Goal: Task Accomplishment & Management: Manage account settings

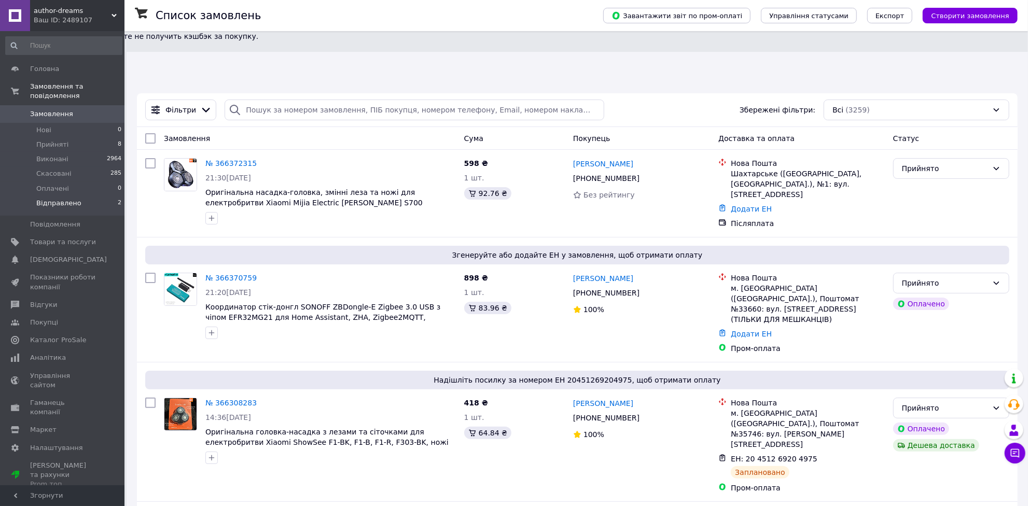
click at [57, 199] on span "Відправлено" at bounding box center [58, 203] width 45 height 9
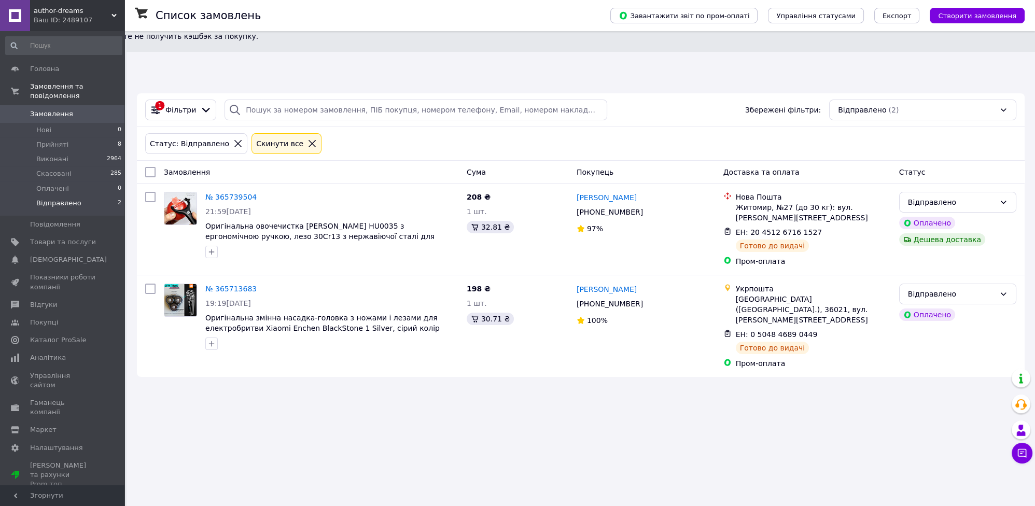
click at [71, 199] on span "Відправлено" at bounding box center [58, 203] width 45 height 9
click at [49, 140] on span "Прийняті" at bounding box center [52, 144] width 32 height 9
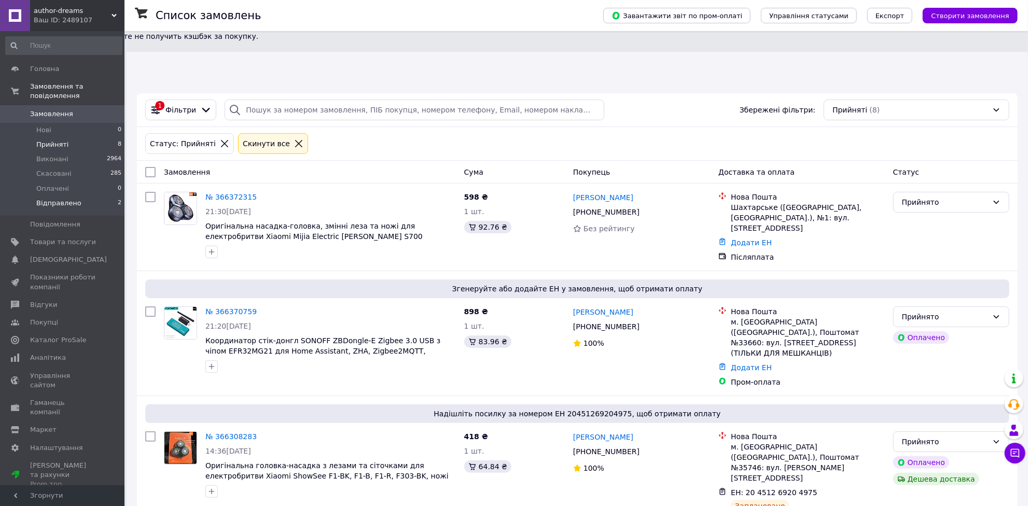
click at [60, 199] on span "Відправлено" at bounding box center [58, 203] width 45 height 9
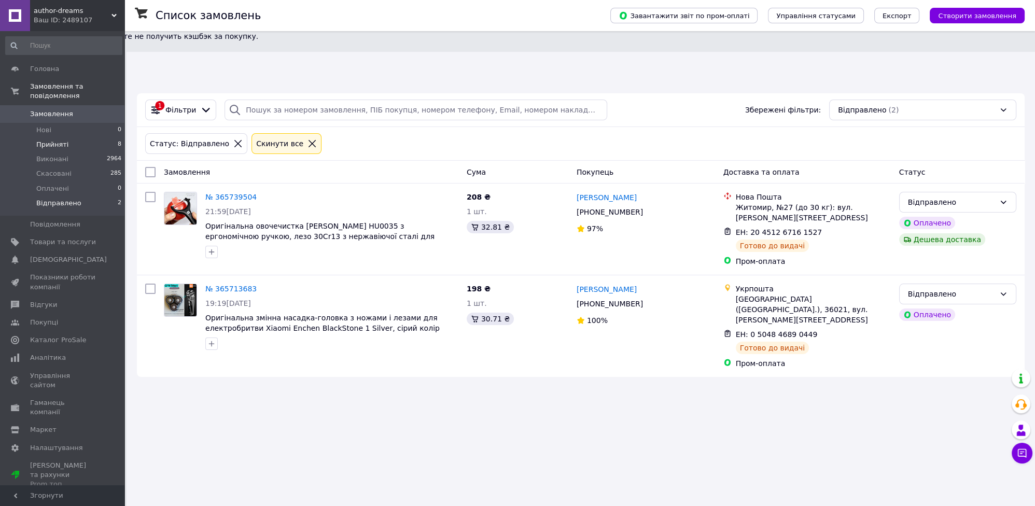
click at [58, 140] on span "Прийняті" at bounding box center [52, 144] width 32 height 9
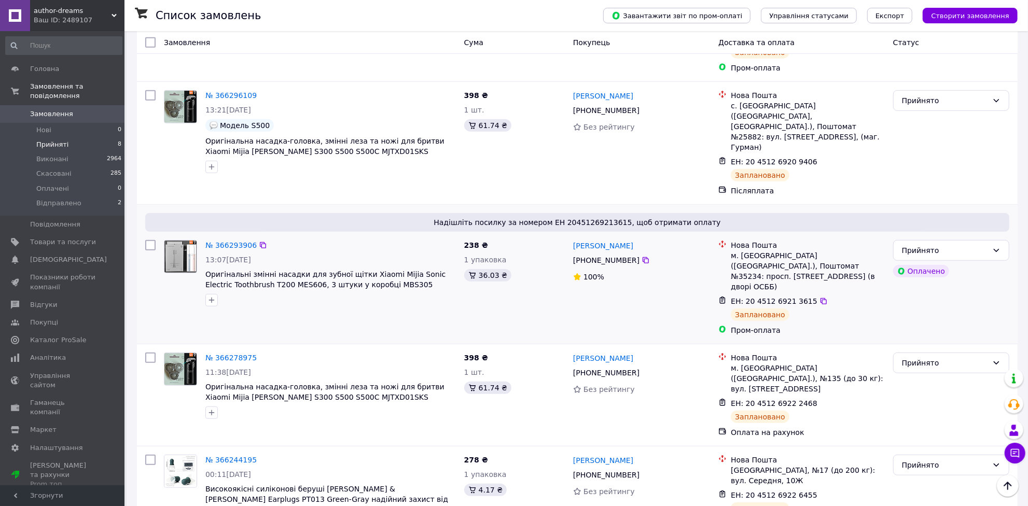
scroll to position [460, 0]
